Goal: Obtain resource: Download file/media

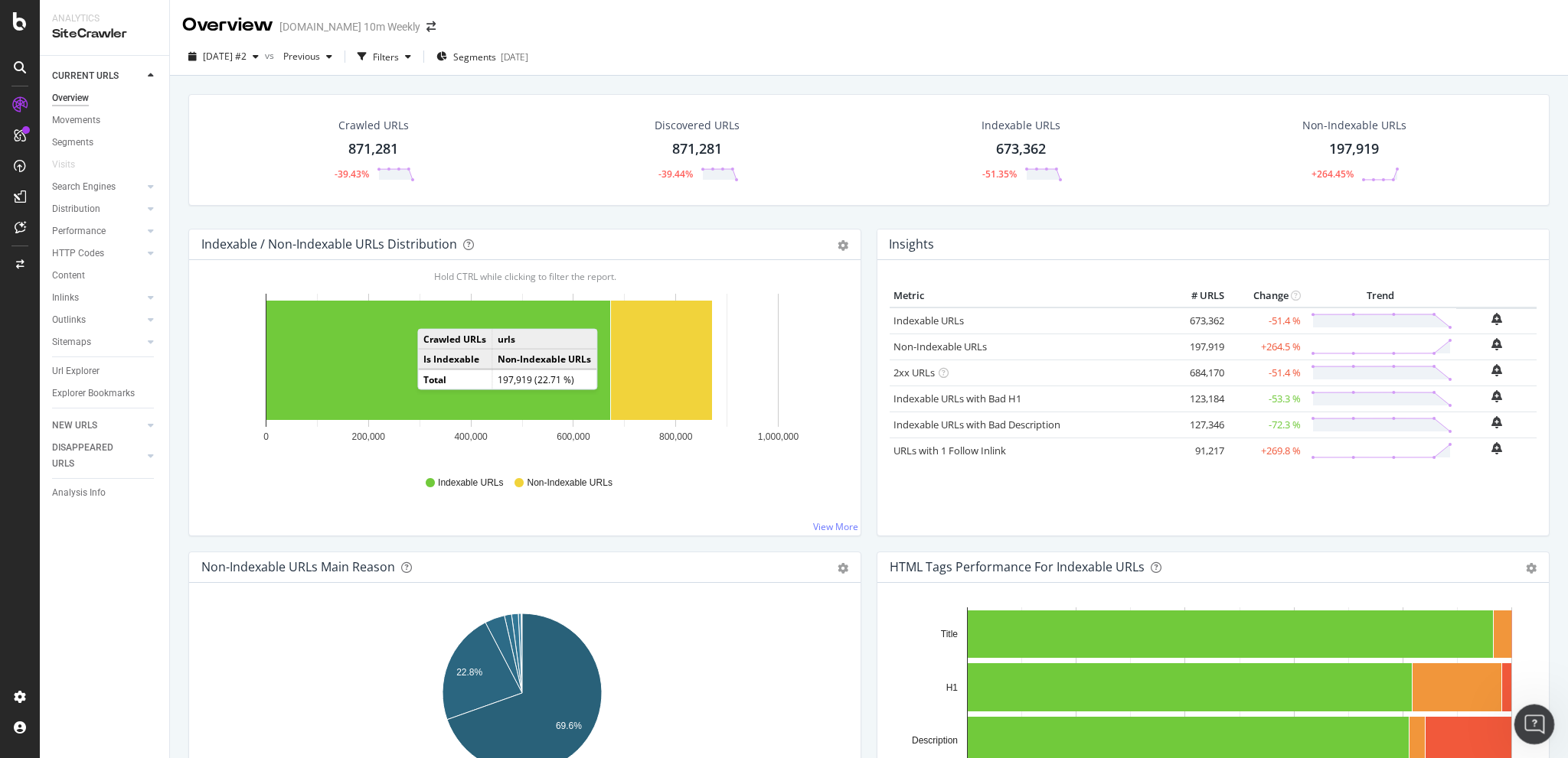
click at [979, 427] on icon "Open Intercom Messenger" at bounding box center [1532, 722] width 25 height 25
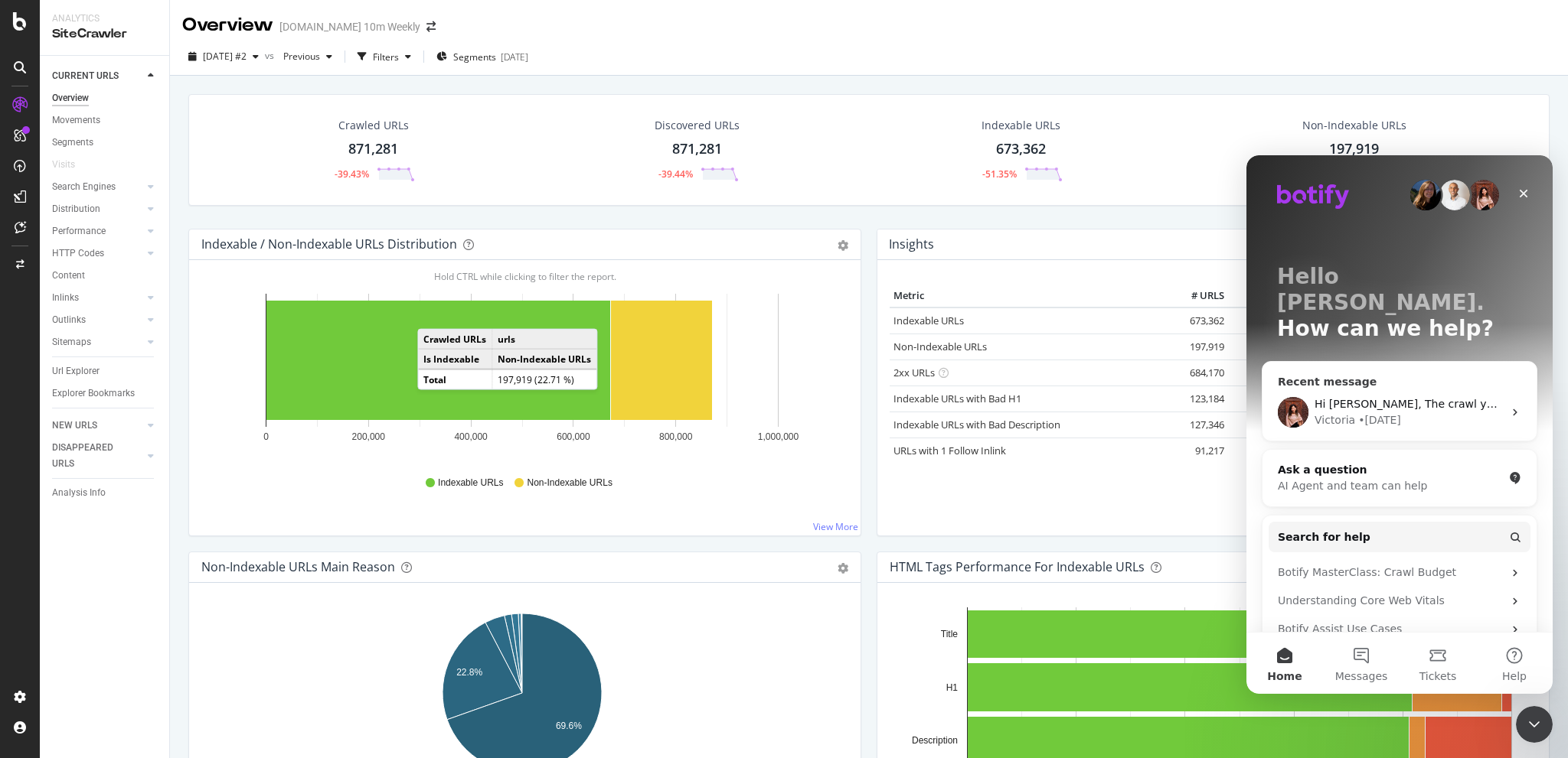
click at [979, 412] on div "Victoria • 1d ago" at bounding box center [1409, 420] width 189 height 16
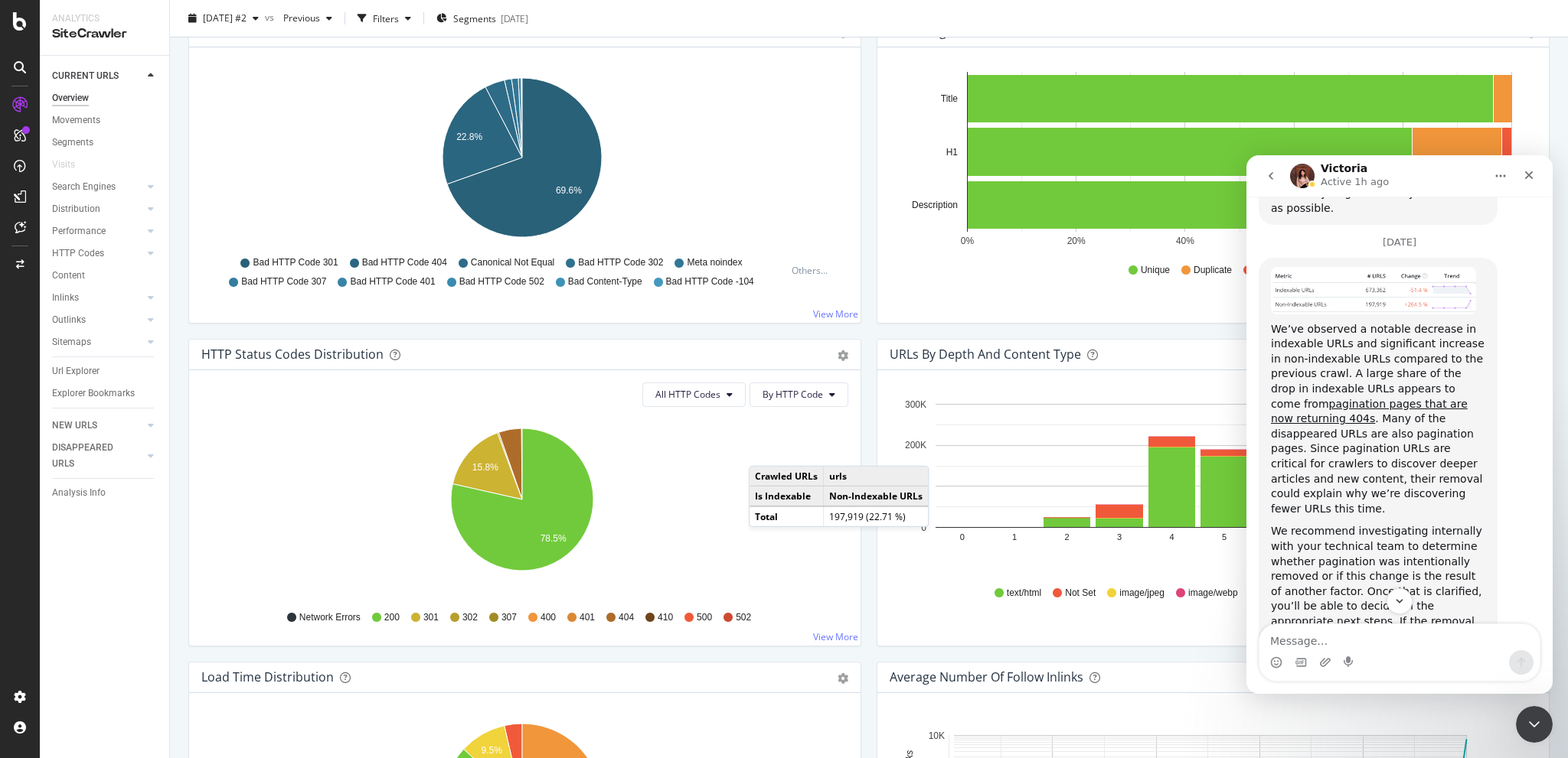
scroll to position [1775, 0]
click at [979, 396] on link "pagination pages that are now returning 404s" at bounding box center [1368, 410] width 196 height 28
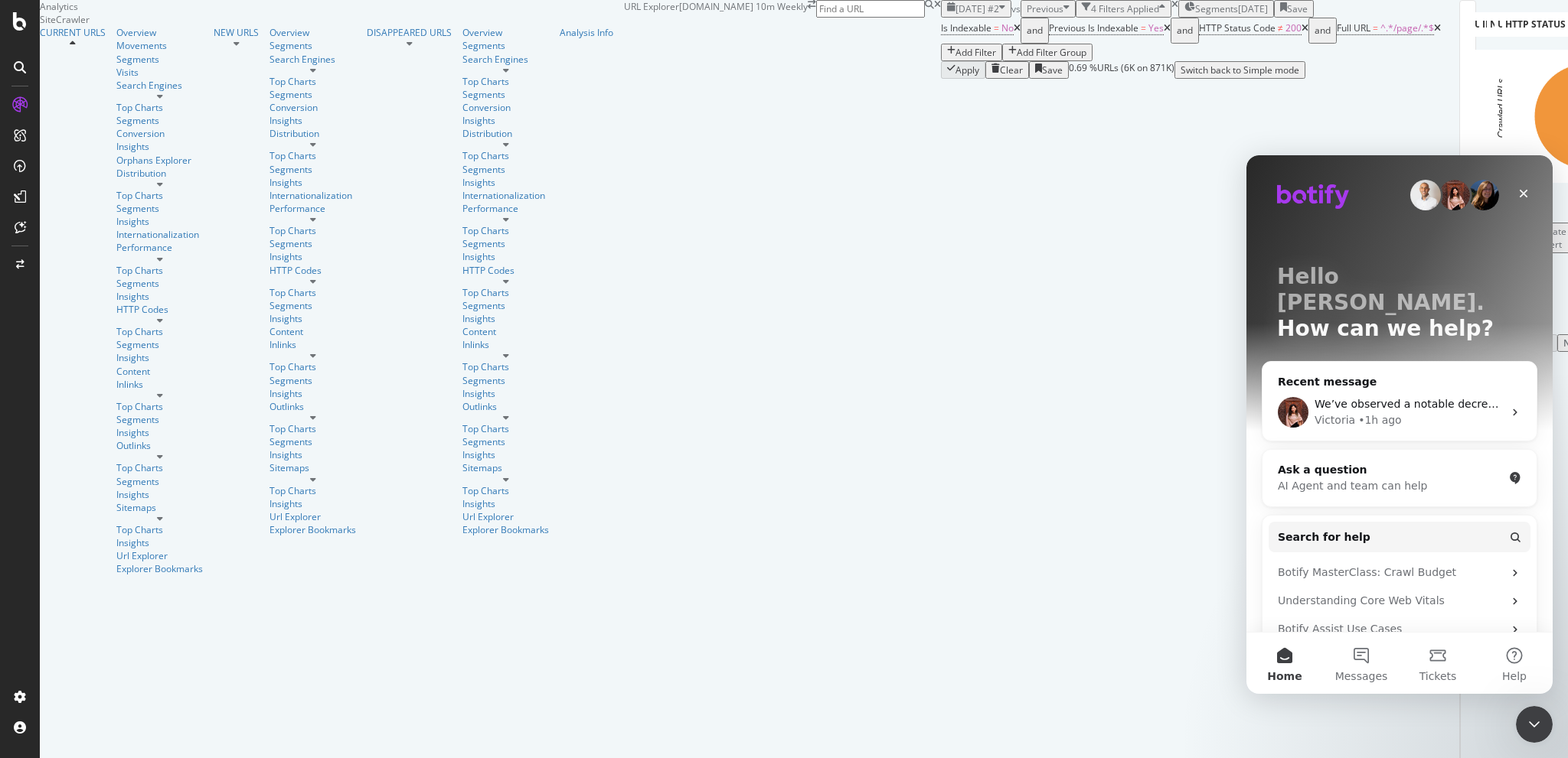
scroll to position [77, 0]
click at [1537, 721] on icon "Close Intercom Messenger" at bounding box center [1532, 722] width 18 height 18
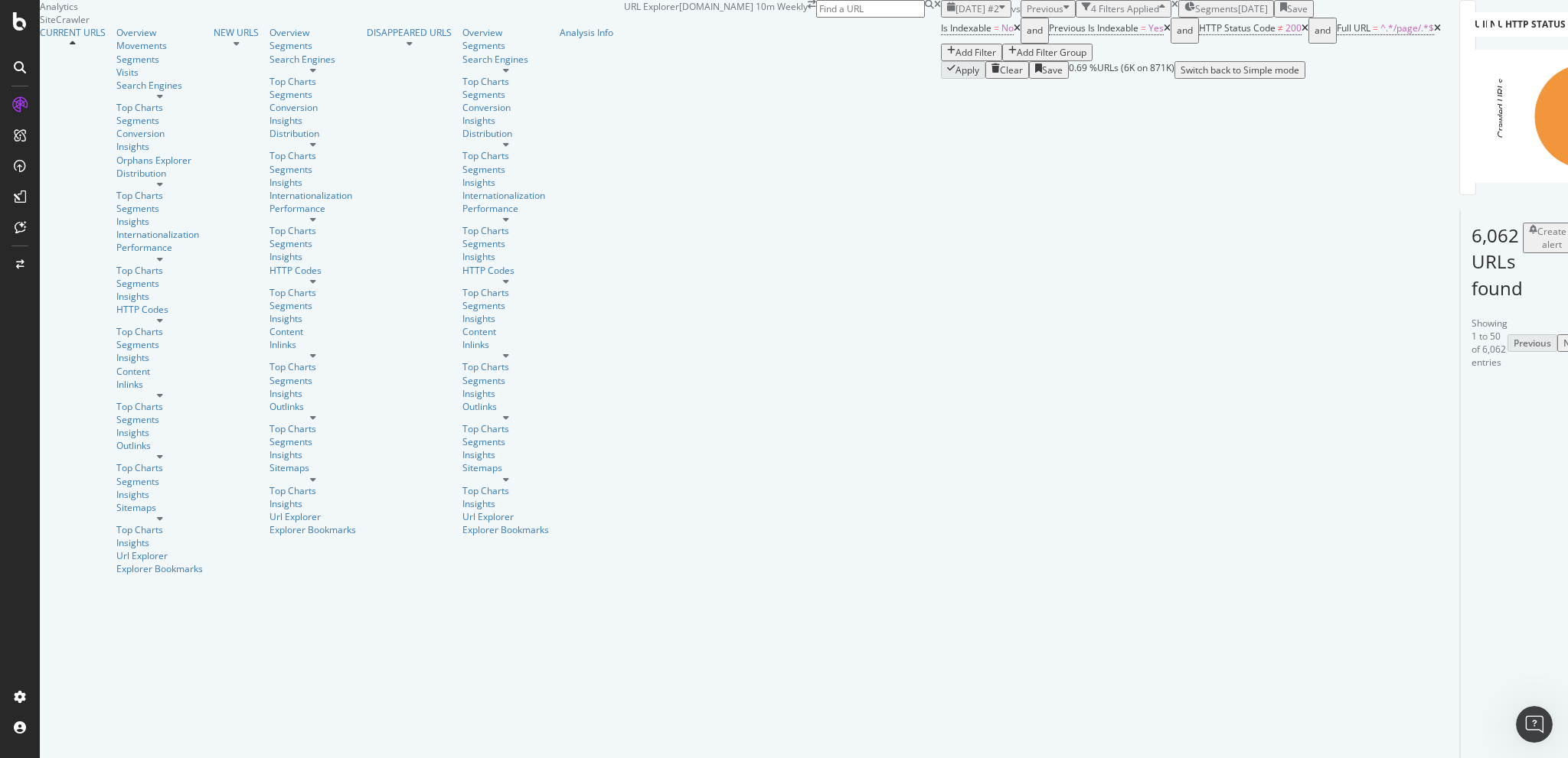
scroll to position [0, 0]
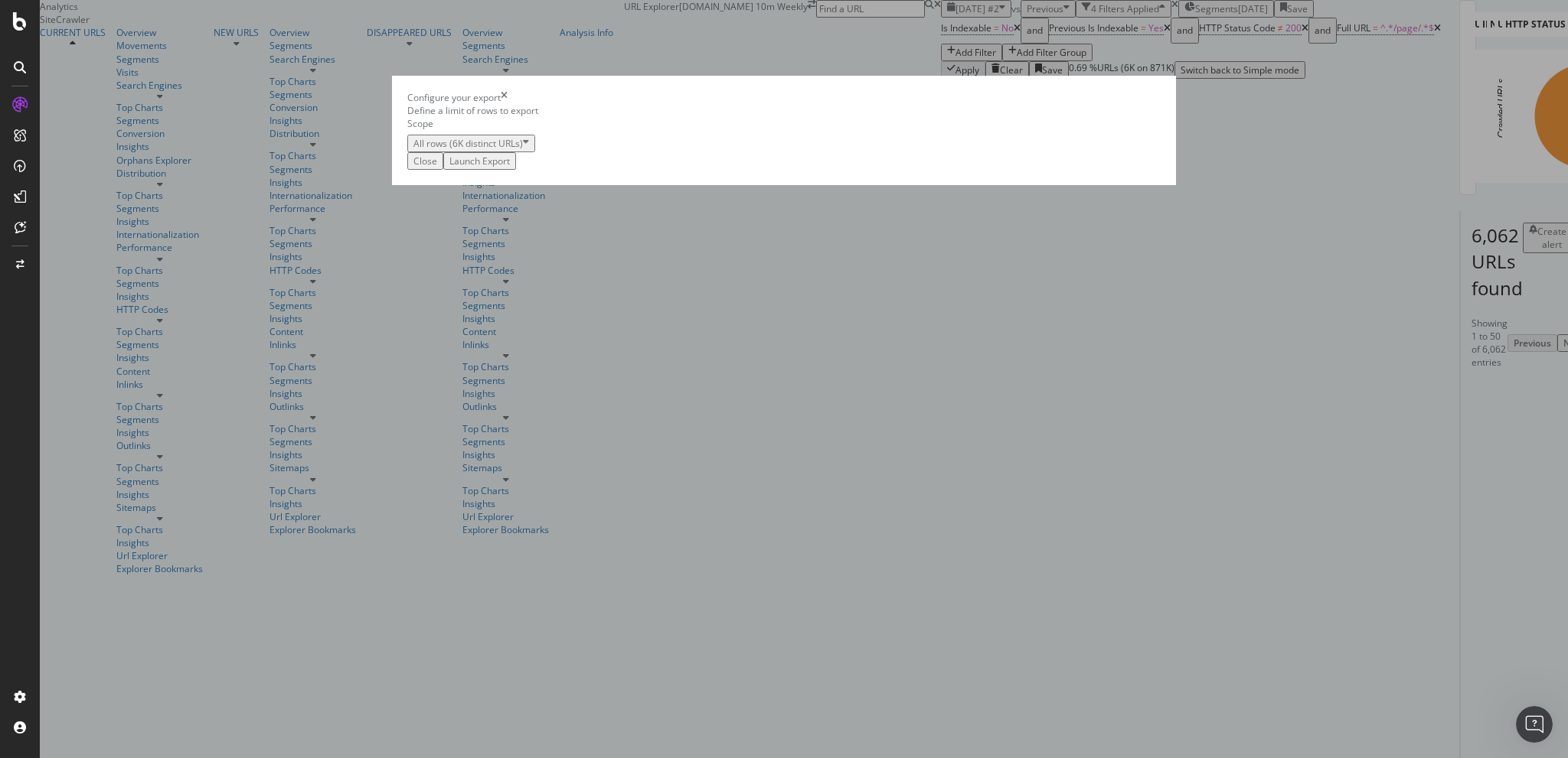
click at [510, 168] on div "Launch Export" at bounding box center [480, 161] width 61 height 13
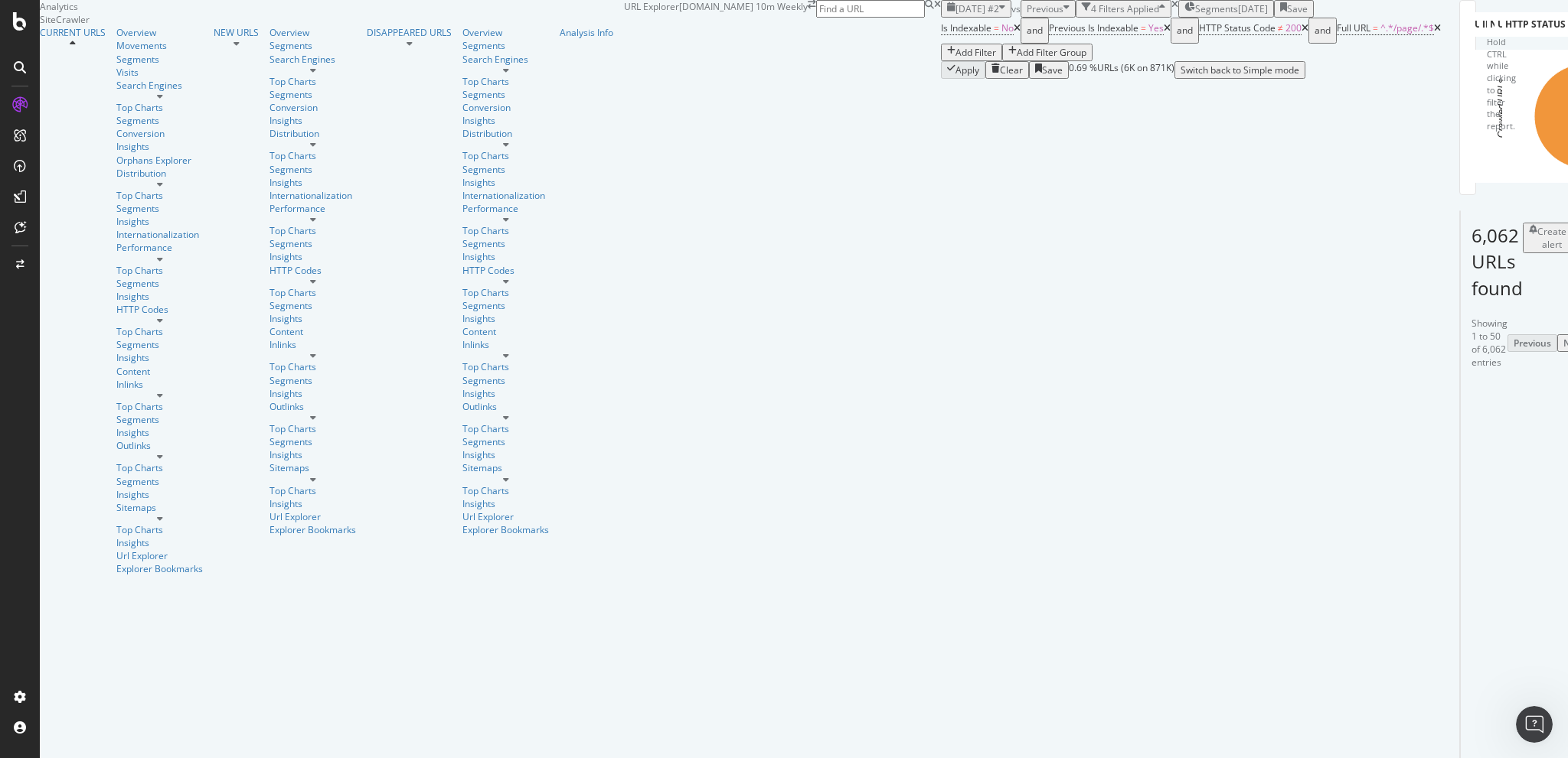
click at [956, 16] on span "[DATE] #2" at bounding box center [977, 9] width 43 height 13
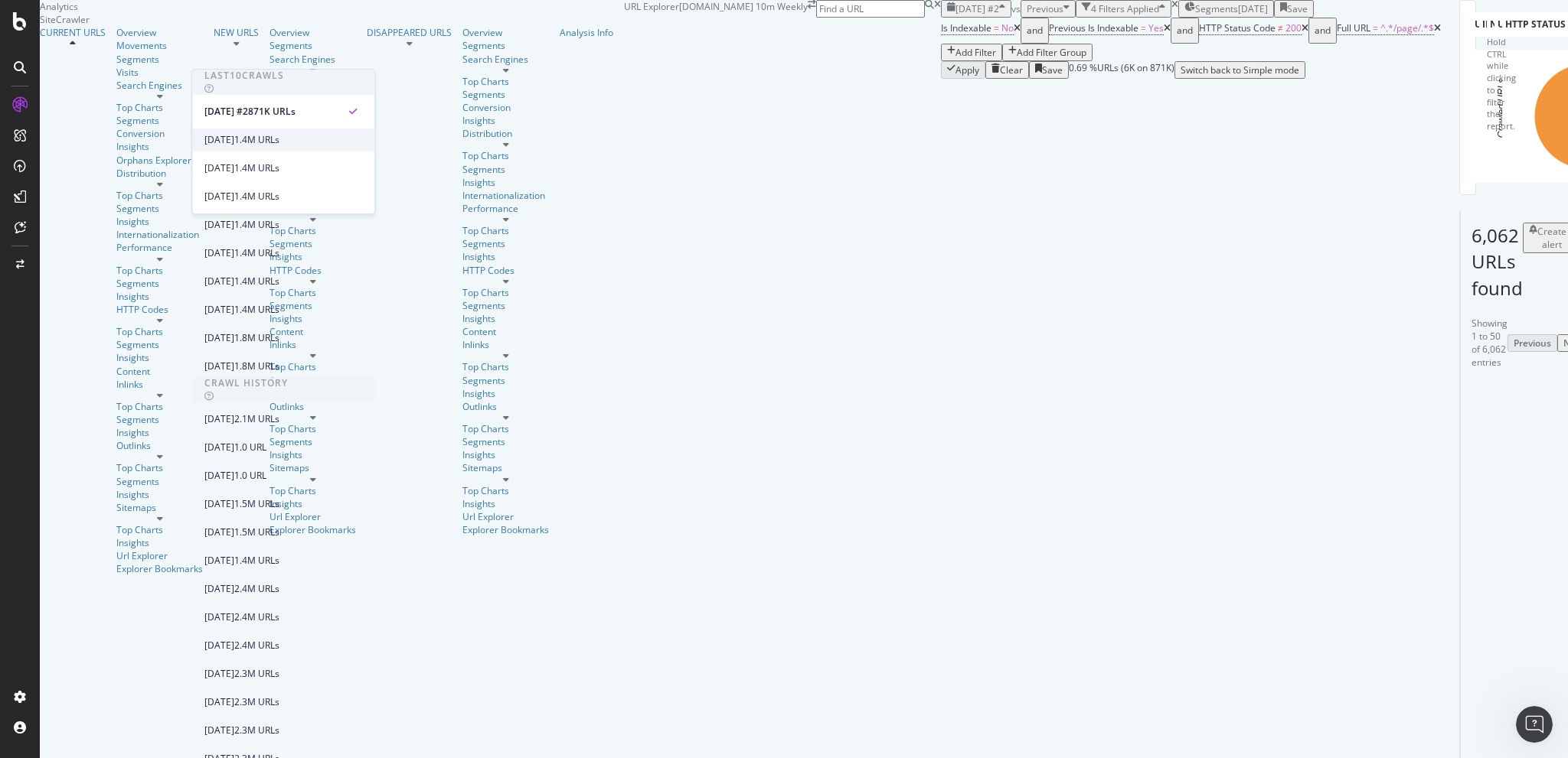
click at [234, 140] on div "[DATE]" at bounding box center [219, 140] width 30 height 14
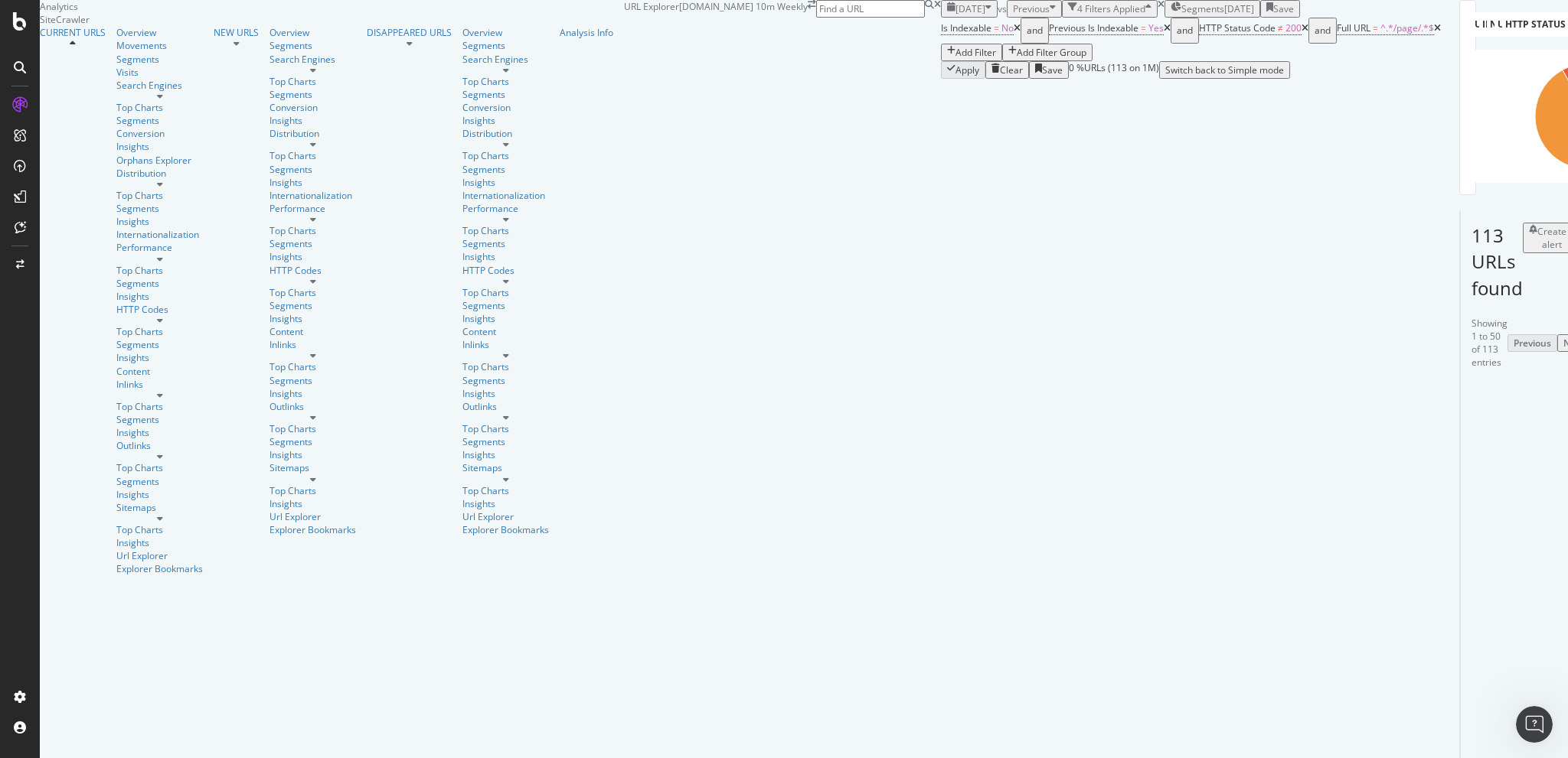
click at [956, 16] on span "[DATE]" at bounding box center [970, 9] width 30 height 13
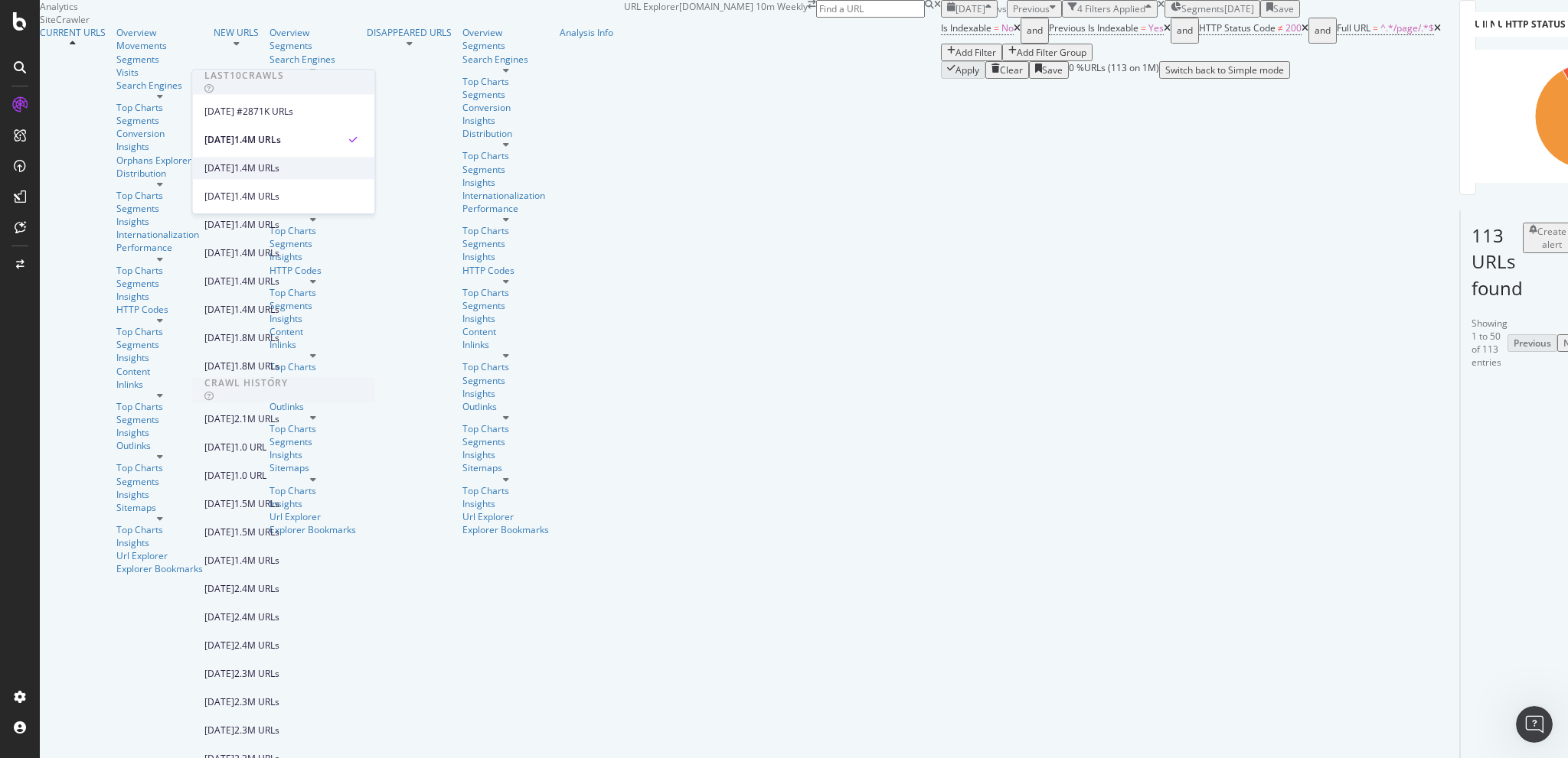
click at [234, 164] on div "[DATE]" at bounding box center [219, 169] width 30 height 14
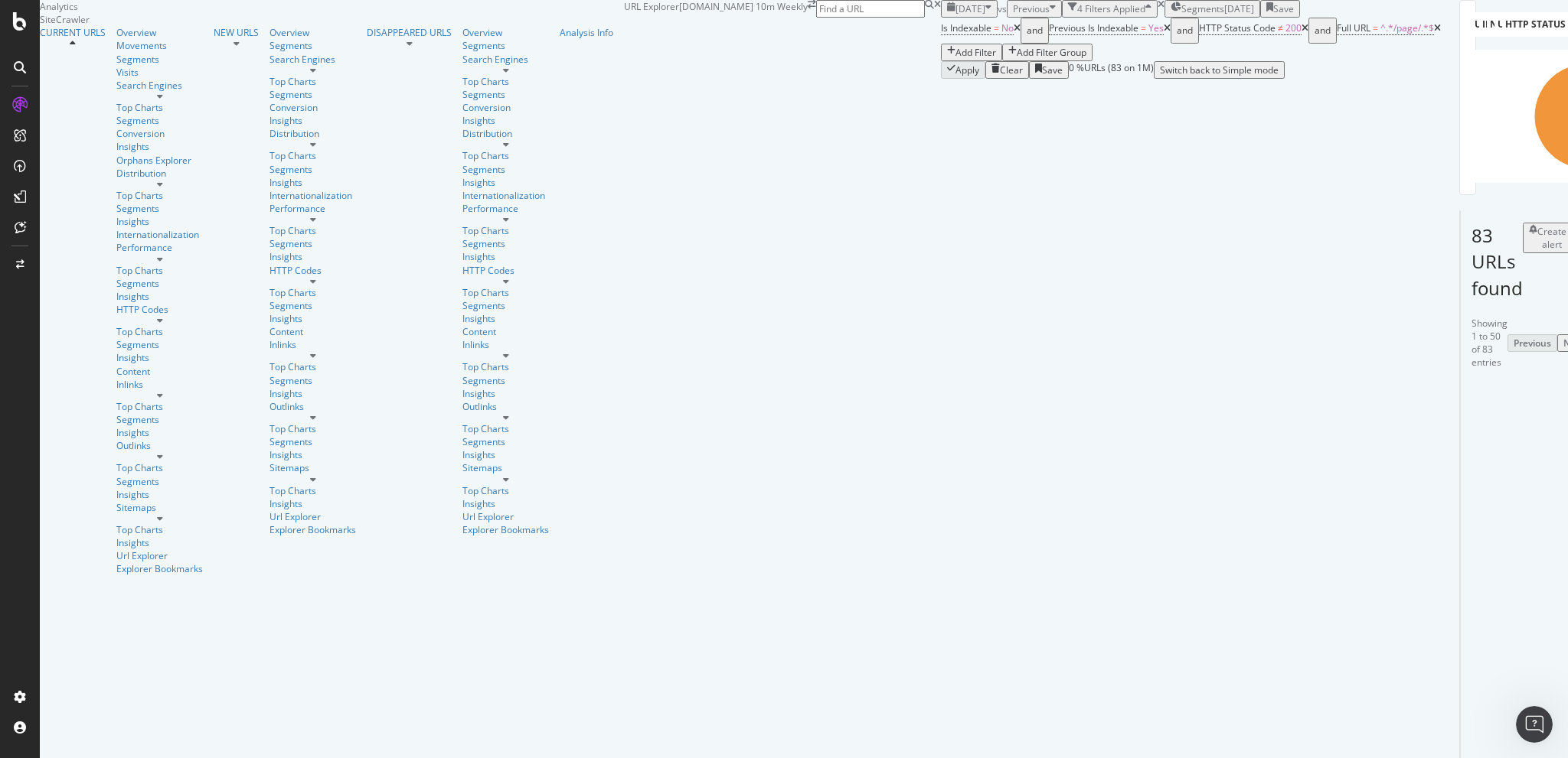
click at [1077, 16] on div "4 Filters Applied" at bounding box center [1110, 9] width 68 height 13
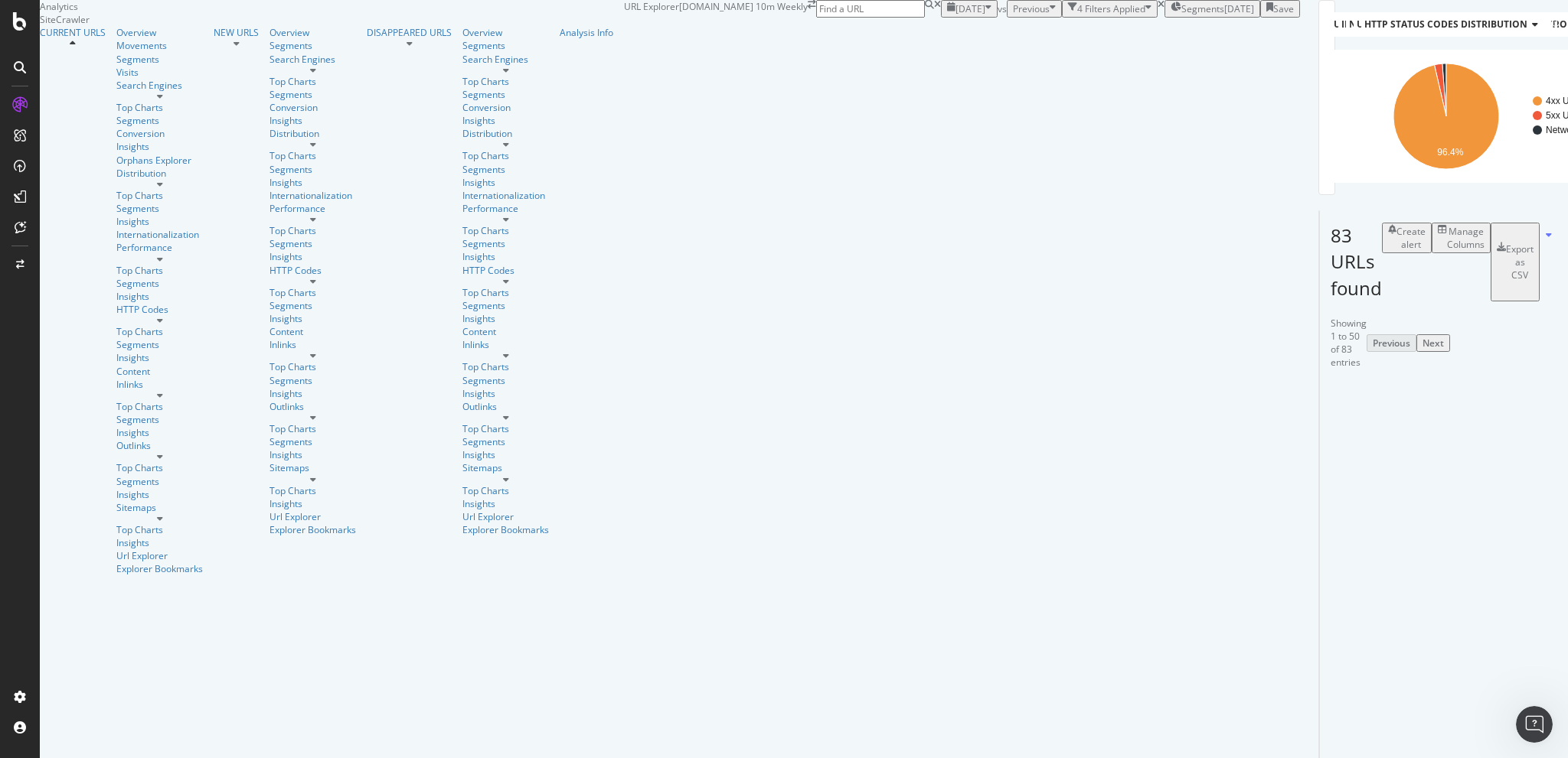
click at [1077, 16] on div "4 Filters Applied" at bounding box center [1110, 9] width 68 height 13
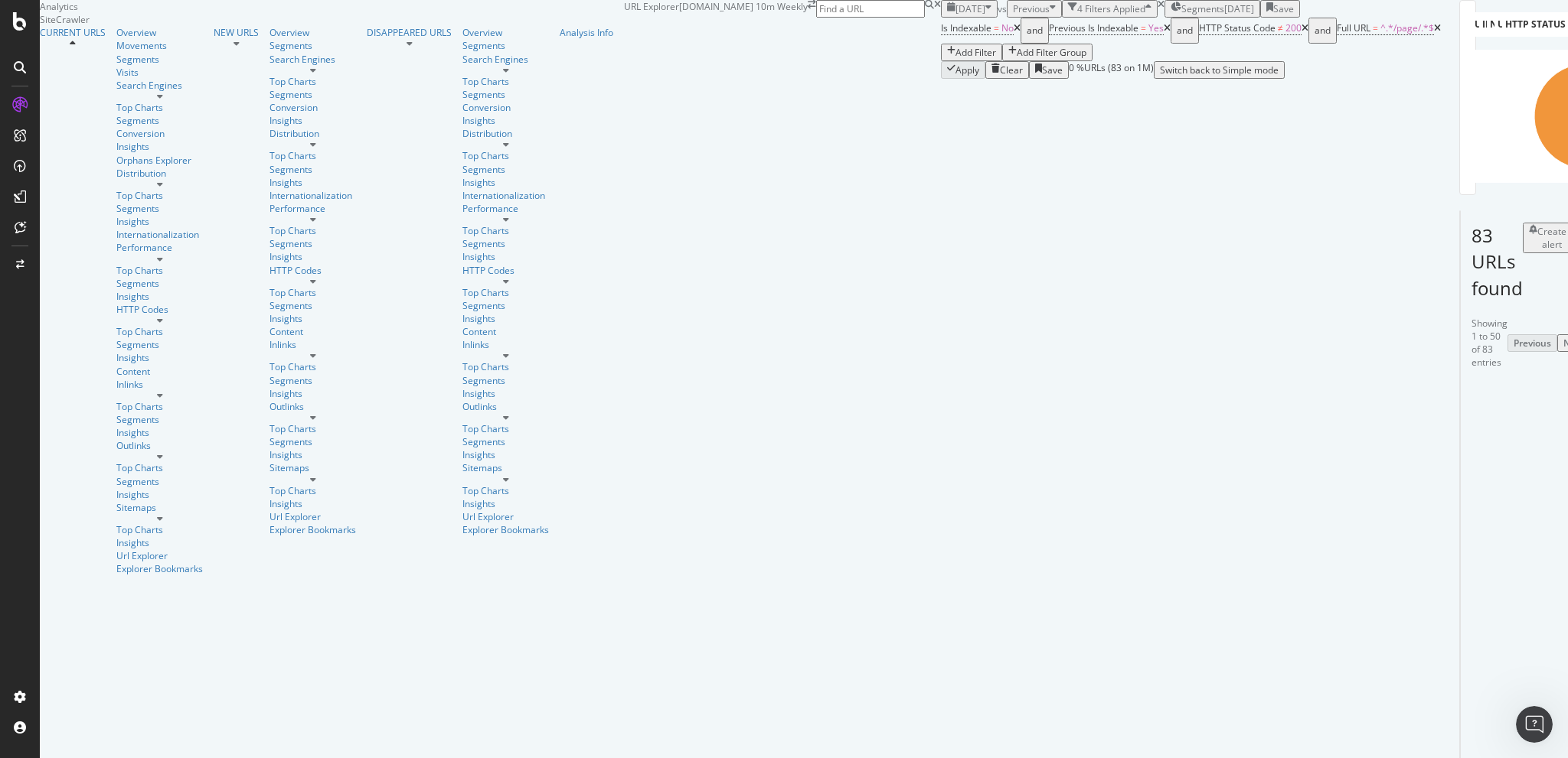
click at [947, 16] on div "[DATE]" at bounding box center [969, 9] width 44 height 13
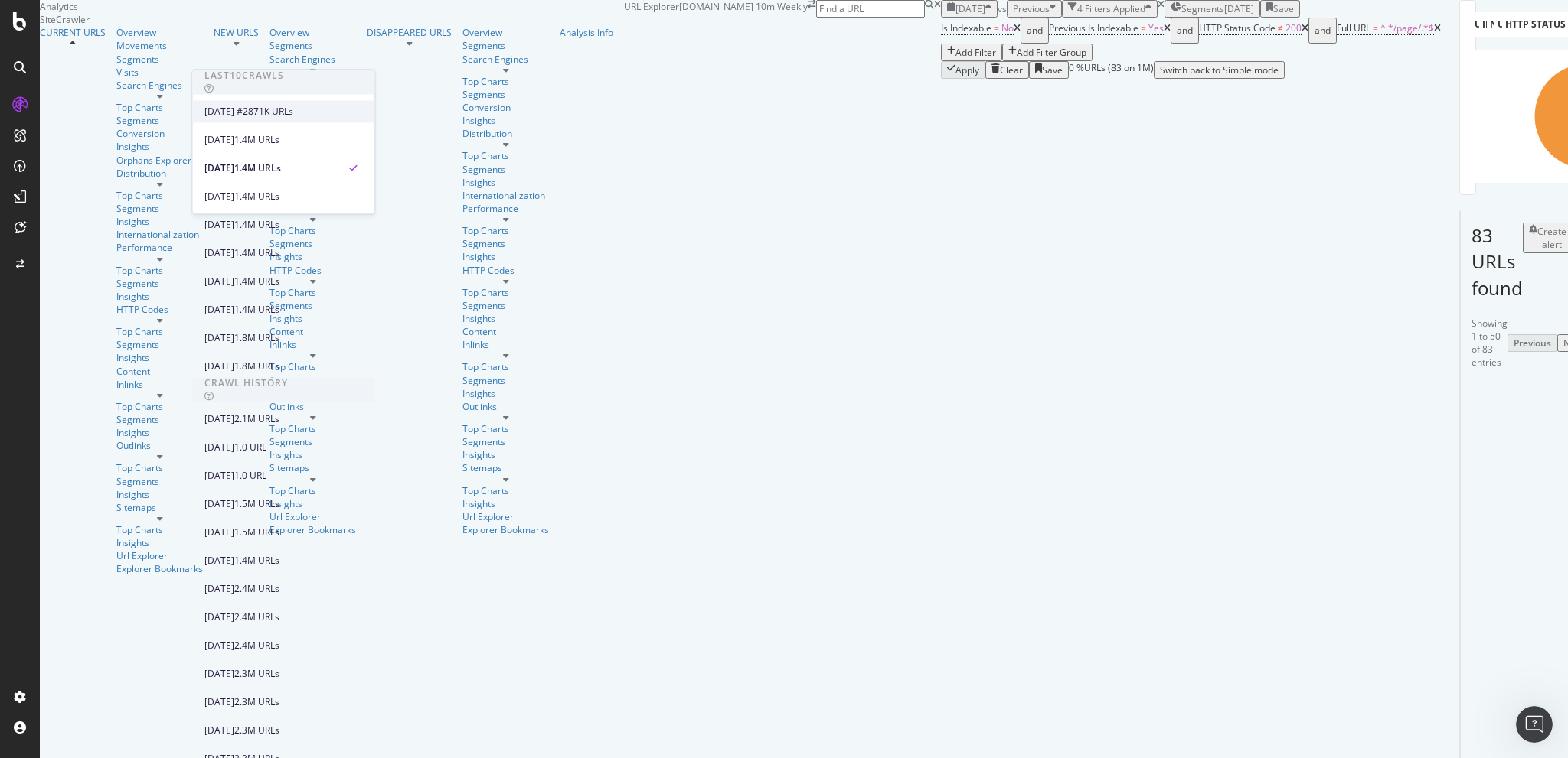
click at [248, 111] on div "[DATE] #2" at bounding box center [226, 111] width 43 height 14
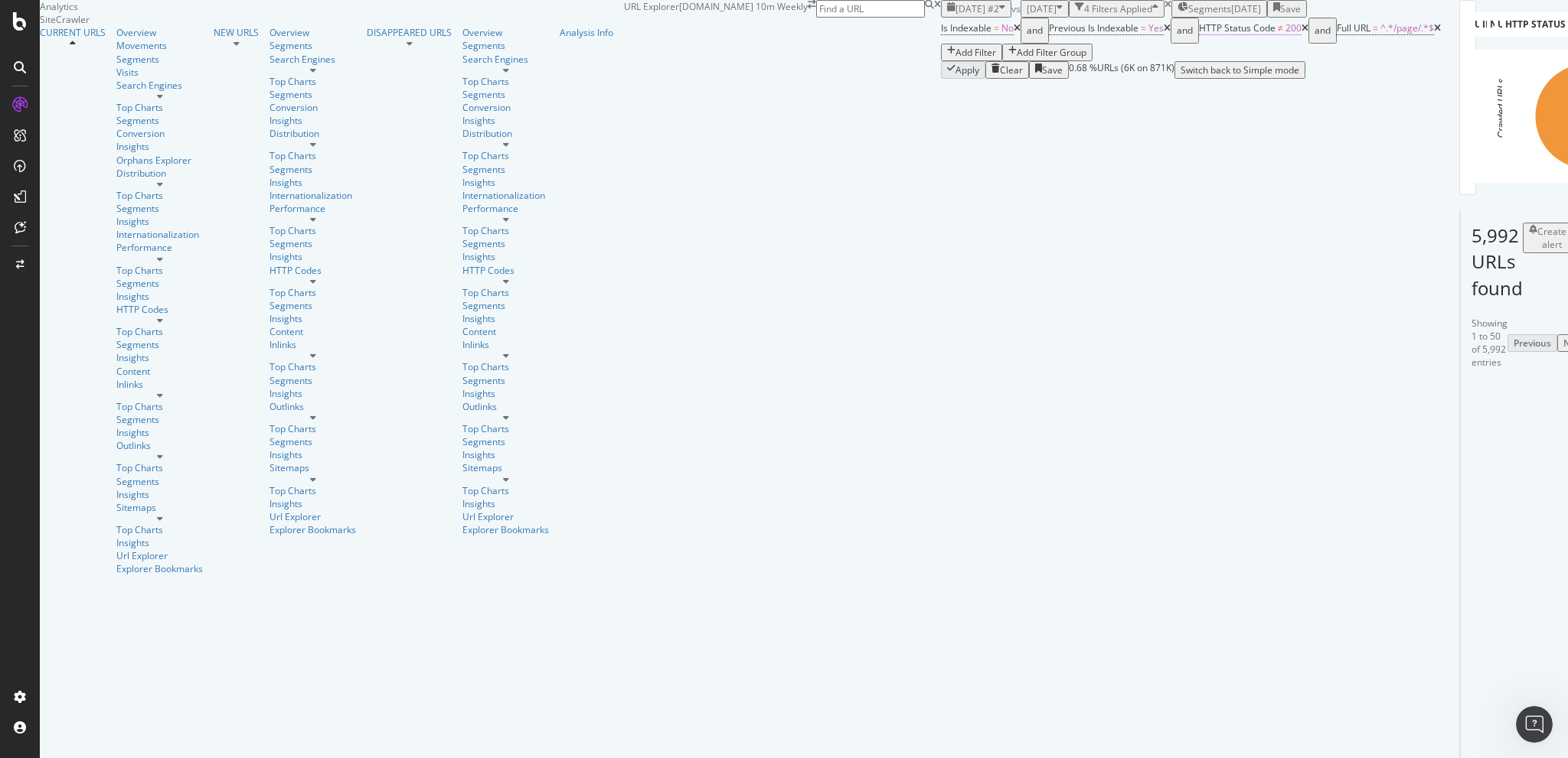
click at [1199, 35] on span "HTTP Status Code ≠ 200" at bounding box center [1250, 29] width 103 height 14
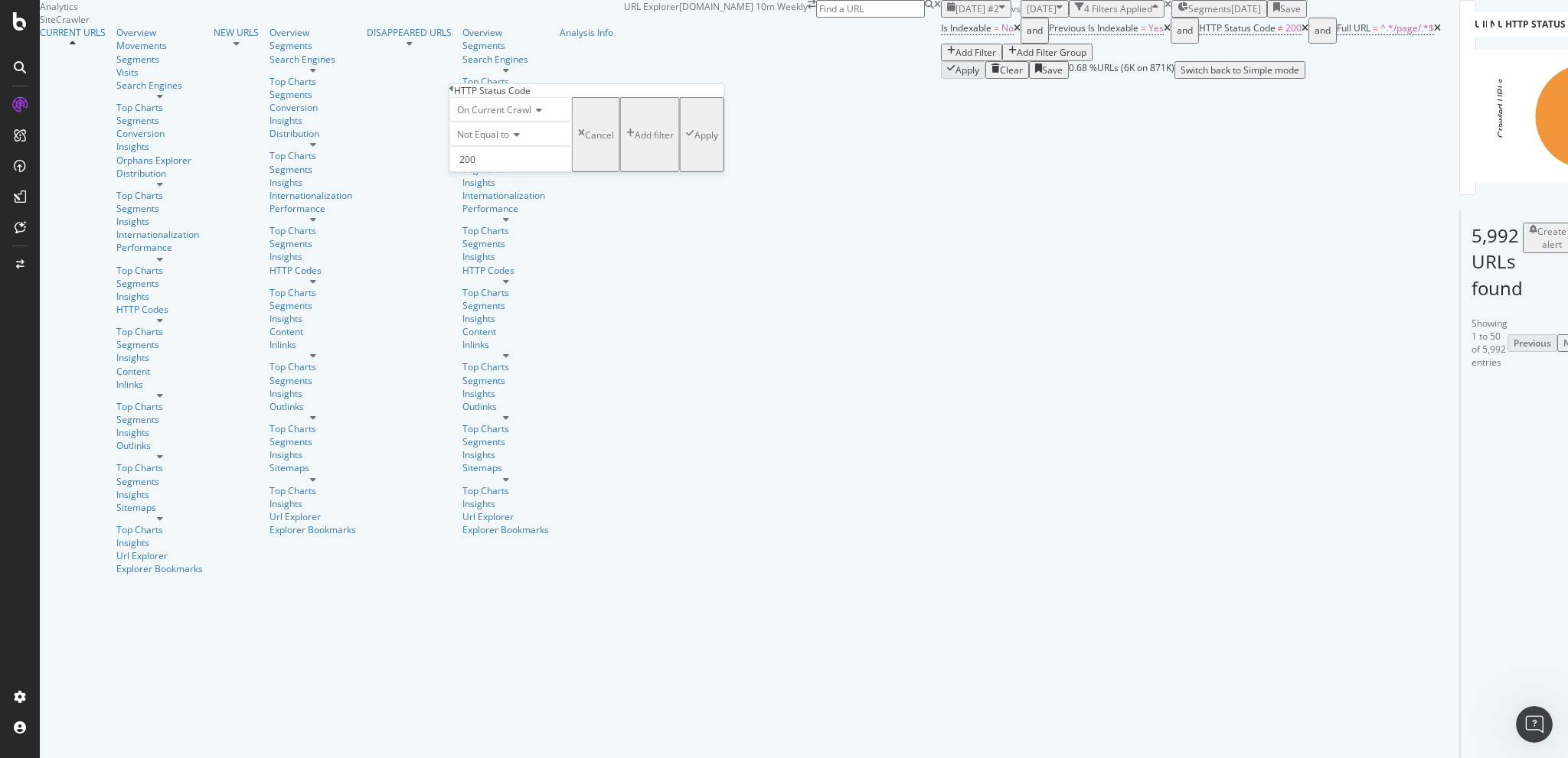
click at [941, 79] on div "Apply Clear Save 0.68 % URLs ( 6K on 871K ) Switch back to Simple mode" at bounding box center [1191, 70] width 500 height 17
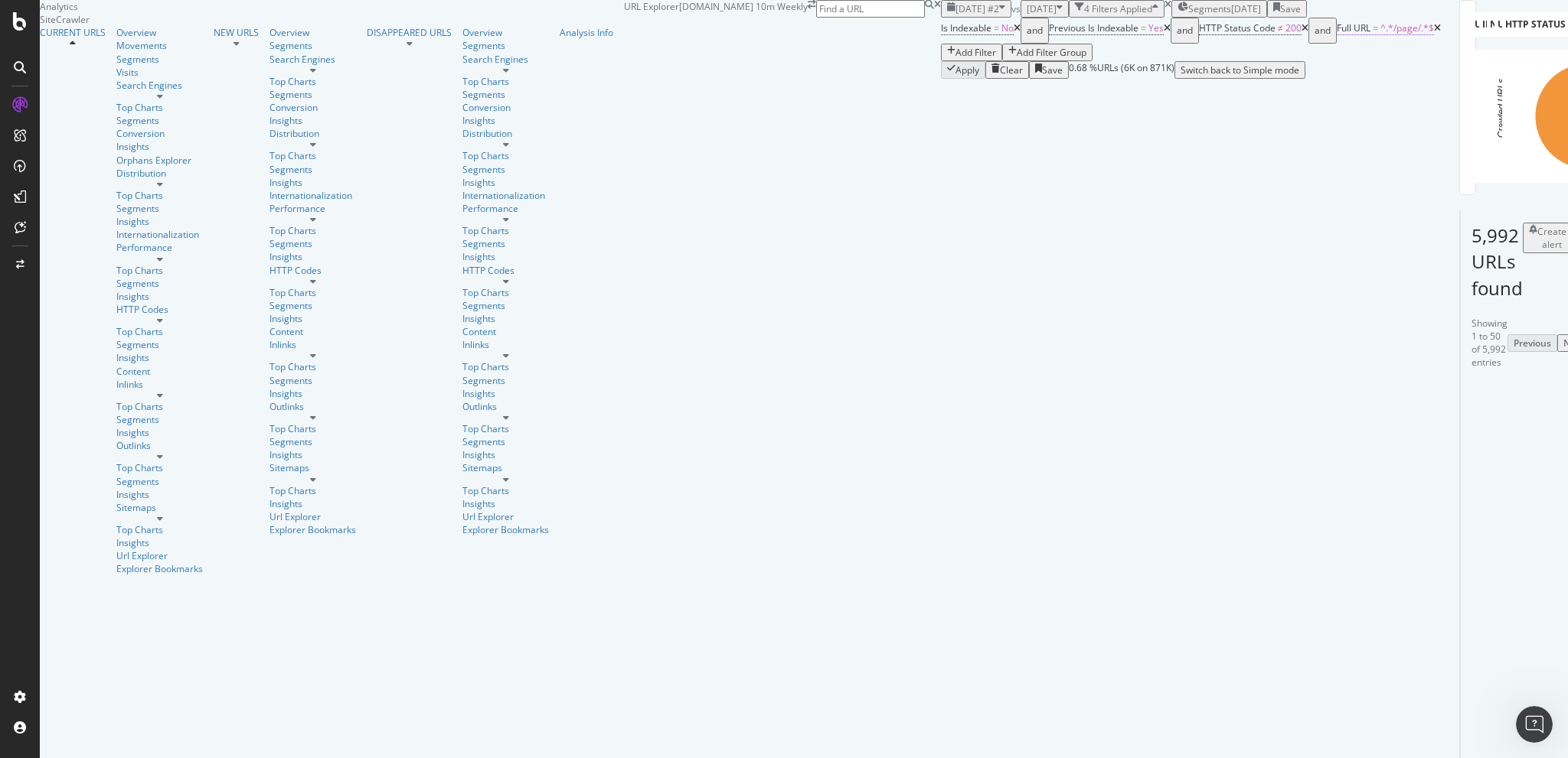
click at [1380, 35] on span "^.*/page/.*$" at bounding box center [1407, 28] width 54 height 13
click at [941, 79] on div "Apply Clear Save 0.68 % URLs ( 6K on 871K ) Switch back to Simple mode" at bounding box center [1191, 70] width 500 height 17
click at [956, 16] on span "[DATE] #2" at bounding box center [977, 9] width 43 height 13
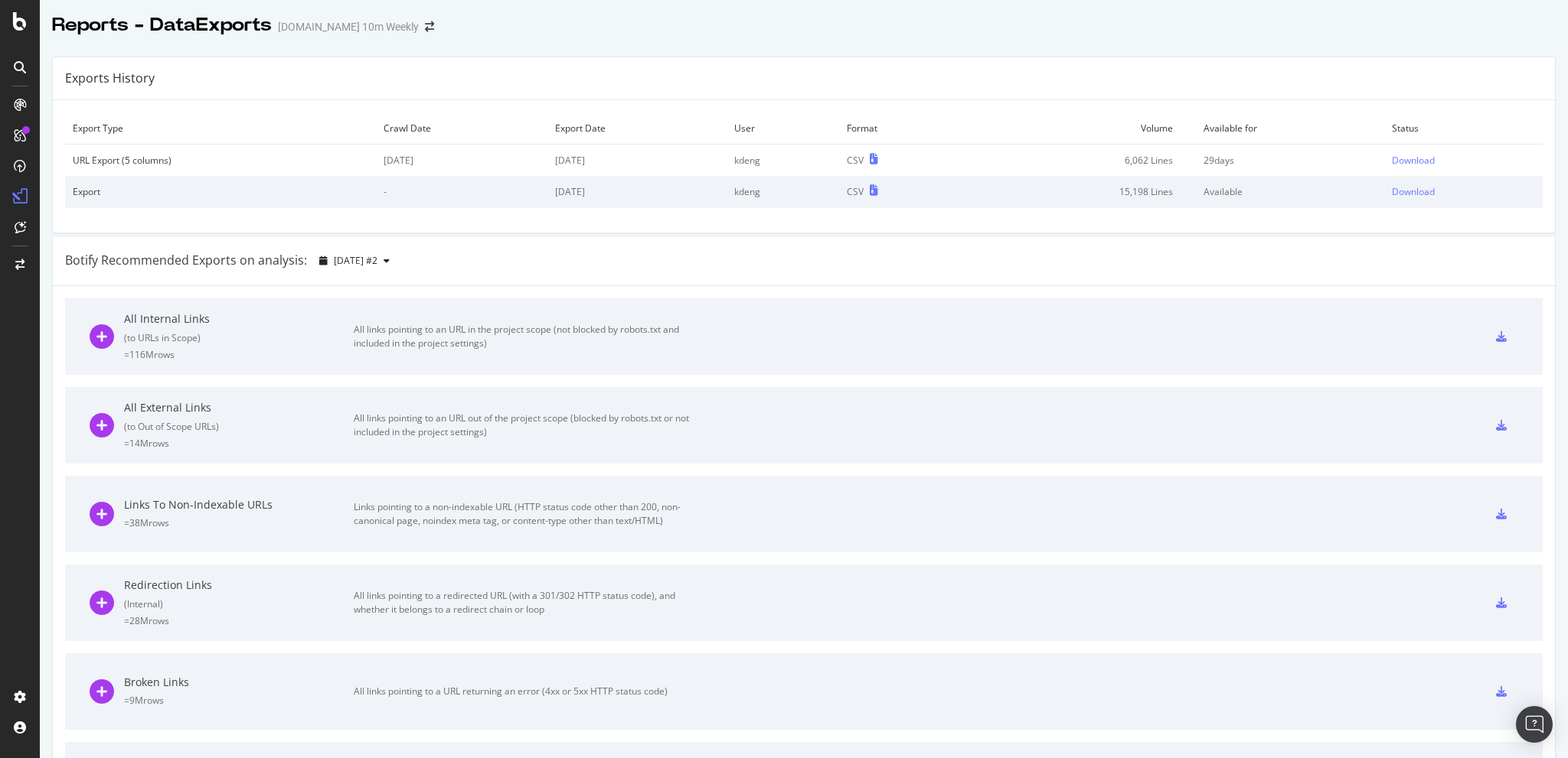
click at [1417, 168] on td "Download" at bounding box center [1462, 160] width 158 height 32
click at [1404, 156] on div "Download" at bounding box center [1413, 160] width 43 height 13
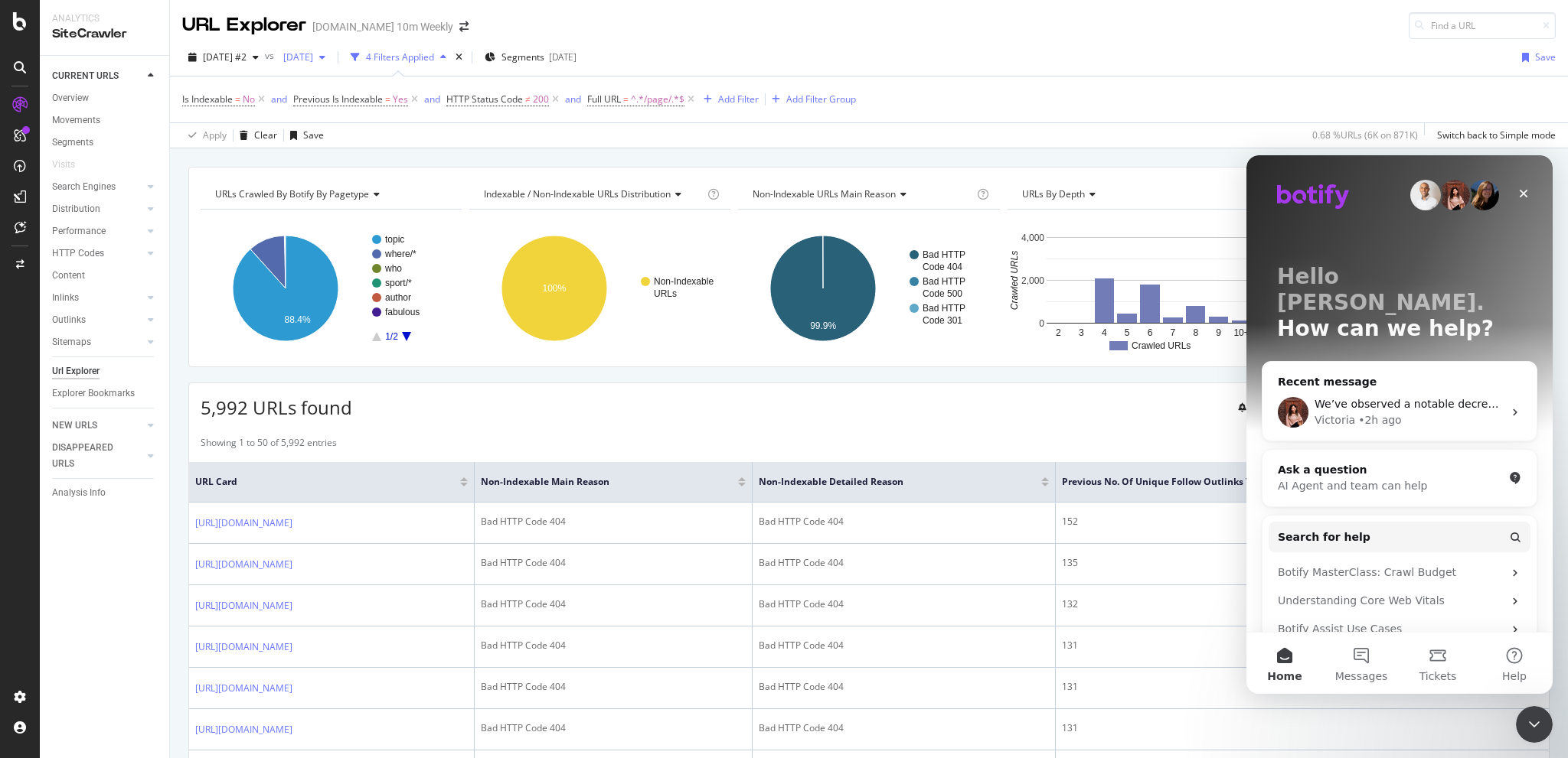
click at [313, 55] on span "[DATE]" at bounding box center [295, 56] width 36 height 13
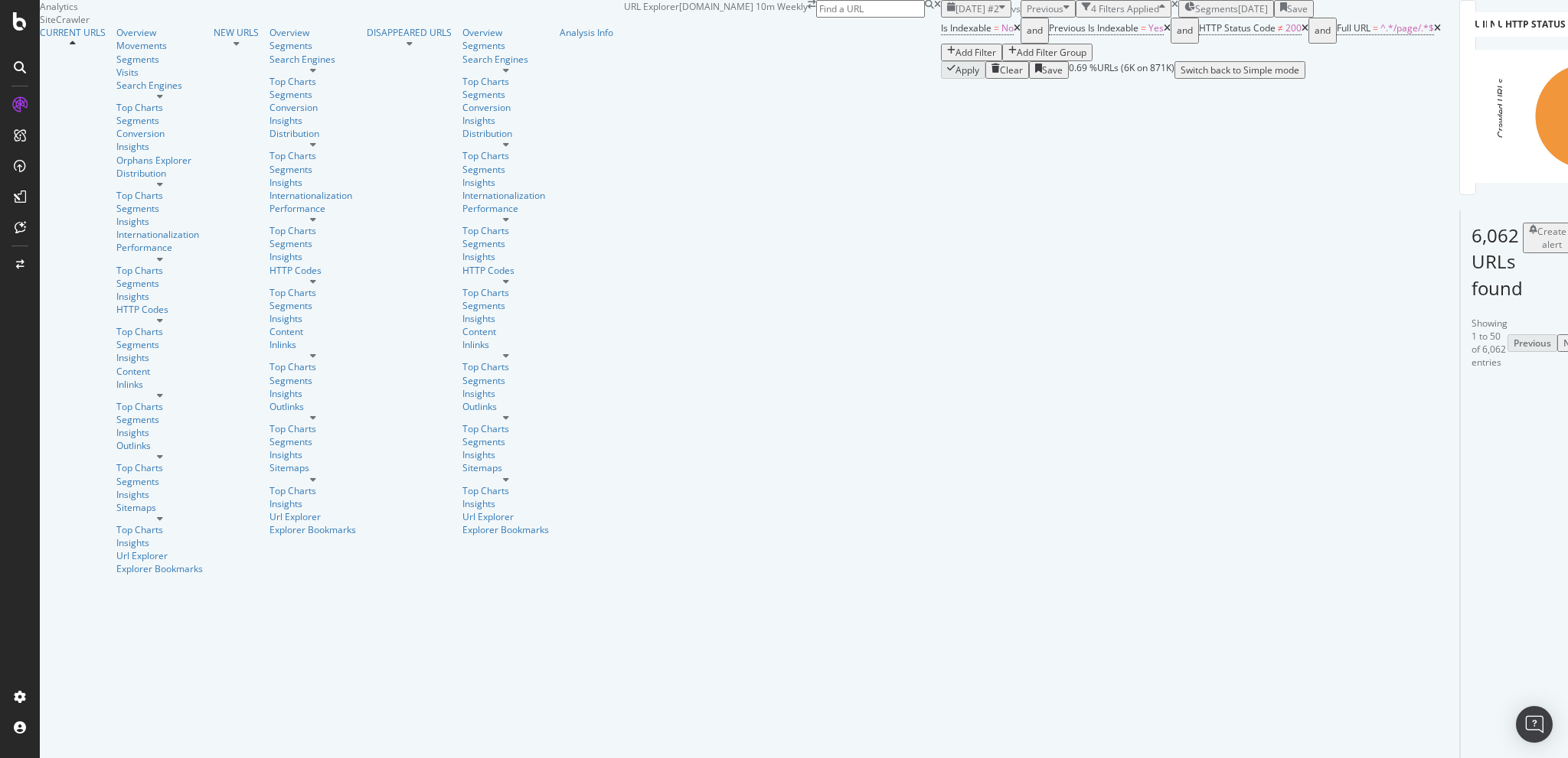
click at [1027, 16] on span "Previous" at bounding box center [1045, 9] width 36 height 13
